Goal: Task Accomplishment & Management: Manage account settings

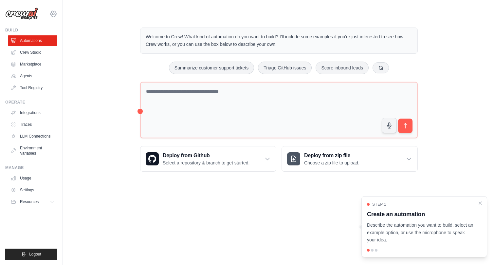
click at [52, 14] on icon at bounding box center [53, 14] width 8 height 8
click at [44, 46] on link "Settings" at bounding box center [54, 45] width 58 height 12
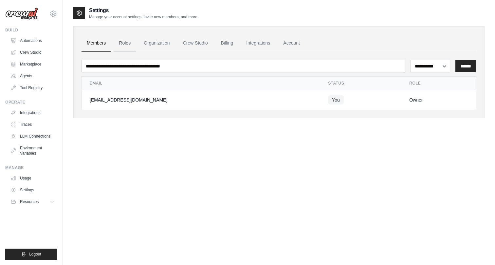
click at [127, 45] on link "Roles" at bounding box center [125, 43] width 22 height 18
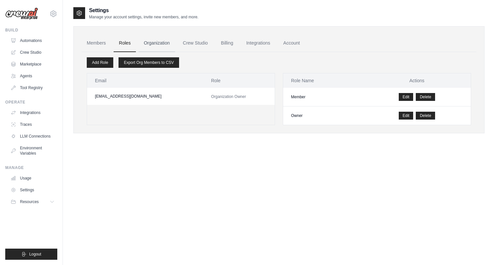
click at [163, 41] on link "Organization" at bounding box center [156, 43] width 36 height 18
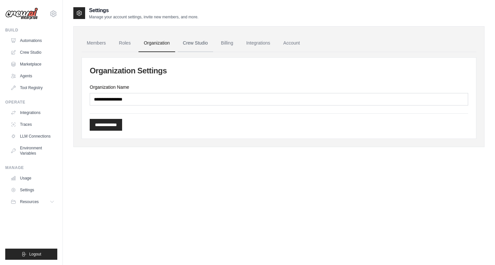
click at [205, 46] on link "Crew Studio" at bounding box center [195, 43] width 35 height 18
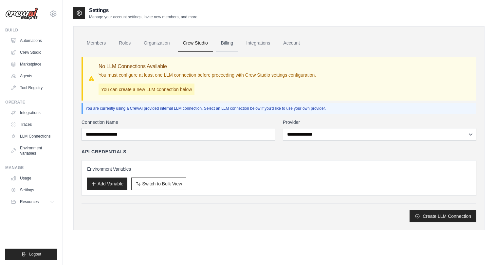
click at [225, 43] on link "Billing" at bounding box center [227, 43] width 23 height 18
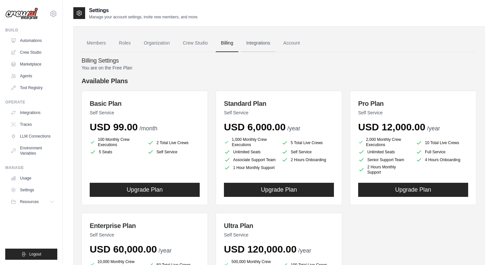
click at [253, 45] on link "Integrations" at bounding box center [258, 43] width 34 height 18
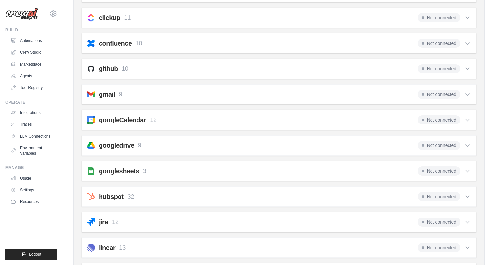
scroll to position [131, 0]
click at [467, 96] on icon at bounding box center [467, 94] width 7 height 7
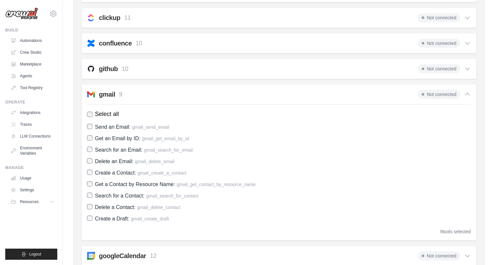
click at [467, 95] on icon at bounding box center [467, 94] width 7 height 7
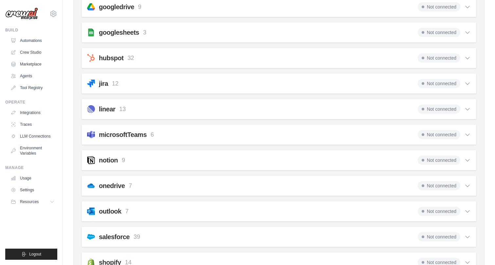
scroll to position [269, 0]
click at [468, 136] on icon at bounding box center [467, 134] width 7 height 7
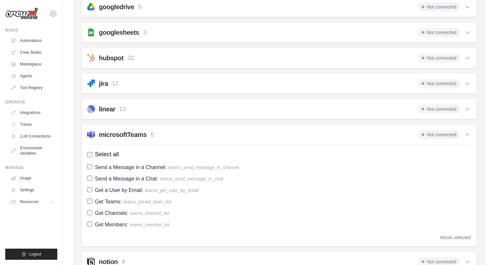
click at [468, 136] on icon at bounding box center [467, 134] width 7 height 7
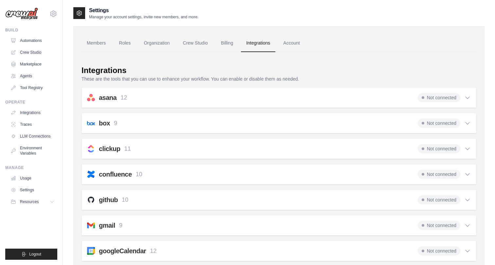
scroll to position [0, 0]
click at [296, 45] on link "Account" at bounding box center [291, 43] width 27 height 18
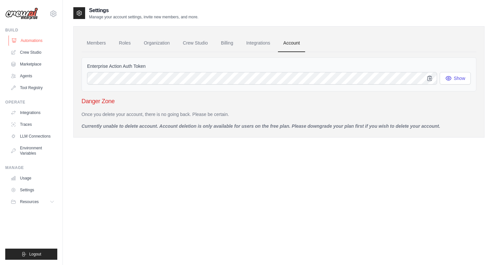
click at [44, 39] on link "Automations" at bounding box center [33, 40] width 49 height 10
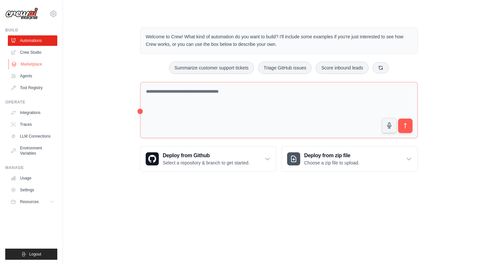
click at [37, 64] on link "Marketplace" at bounding box center [33, 64] width 49 height 10
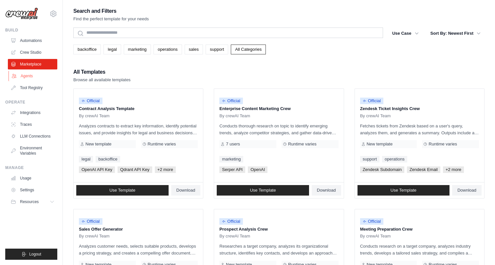
click at [35, 76] on link "Agents" at bounding box center [33, 76] width 49 height 10
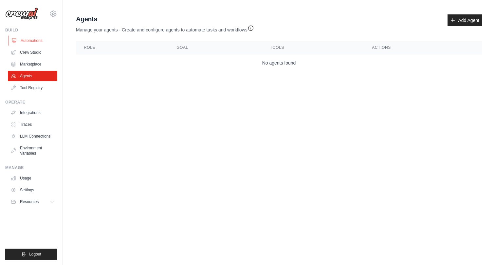
click at [39, 40] on link "Automations" at bounding box center [33, 40] width 49 height 10
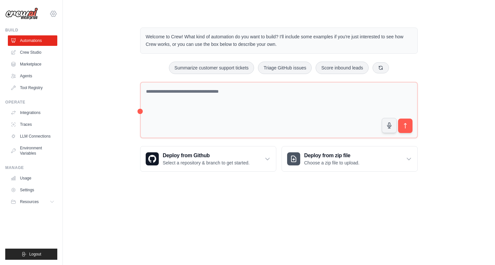
click at [52, 13] on icon at bounding box center [53, 14] width 8 height 8
click at [51, 43] on link "Settings" at bounding box center [54, 44] width 58 height 12
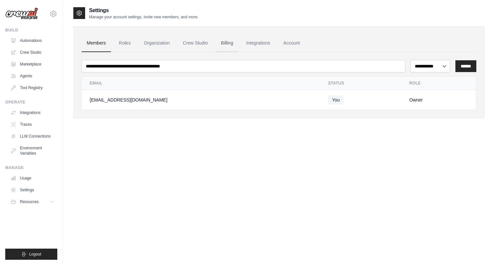
click at [221, 41] on link "Billing" at bounding box center [227, 43] width 23 height 18
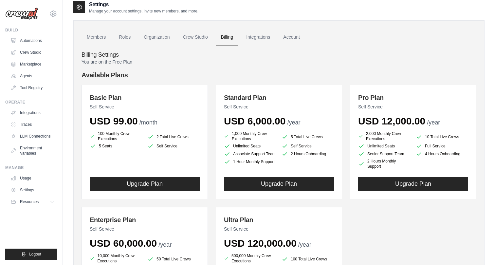
scroll to position [2, 0]
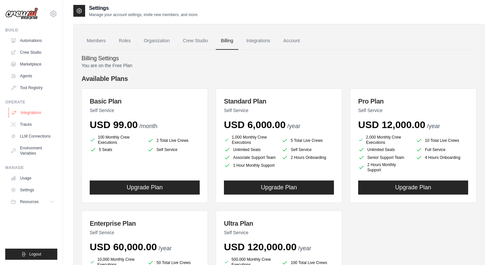
click at [34, 112] on link "Integrations" at bounding box center [33, 112] width 49 height 10
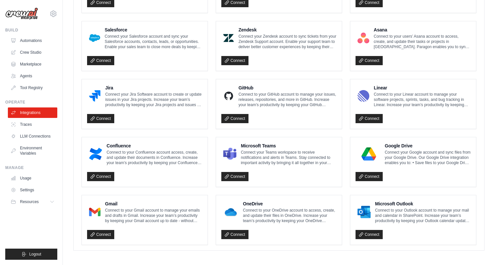
scroll to position [349, 0]
